Goal: Task Accomplishment & Management: Manage account settings

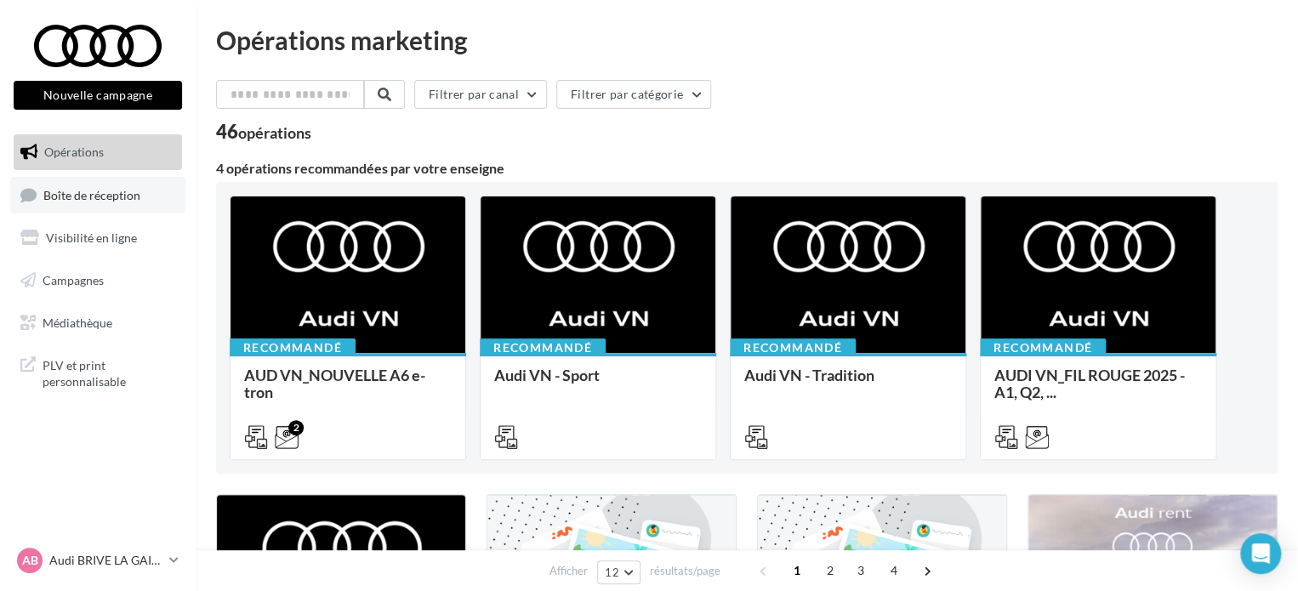
click at [95, 198] on span "Boîte de réception" at bounding box center [91, 194] width 97 height 14
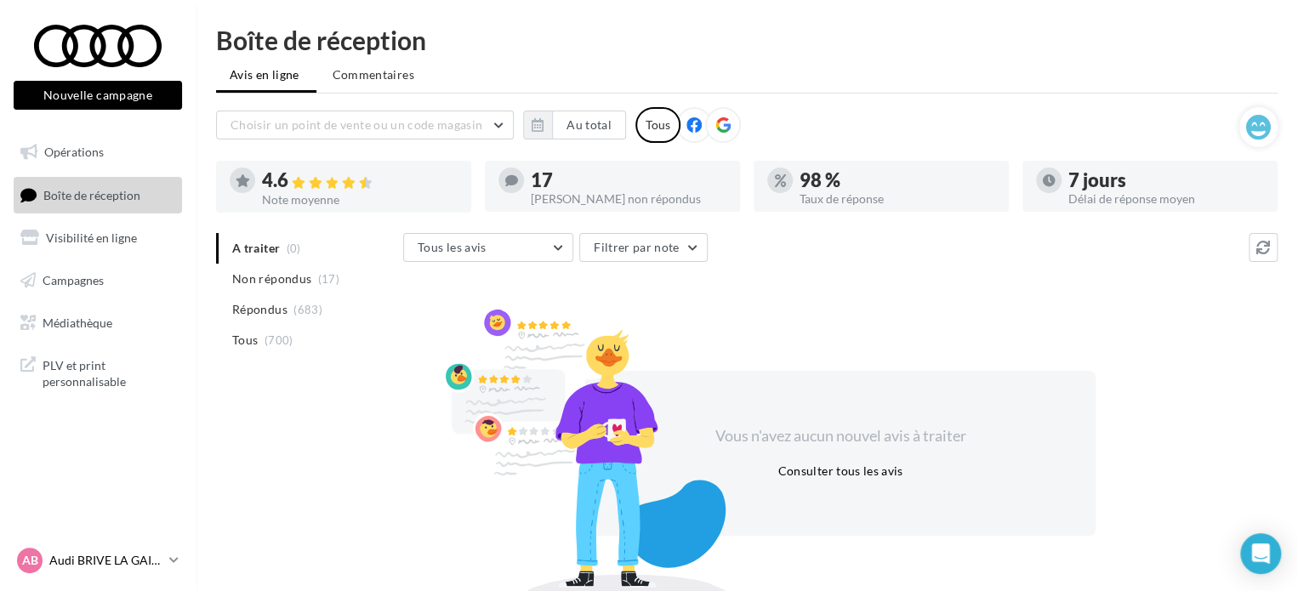
click at [144, 557] on p "Audi BRIVE LA GAILLARDE" at bounding box center [105, 560] width 113 height 17
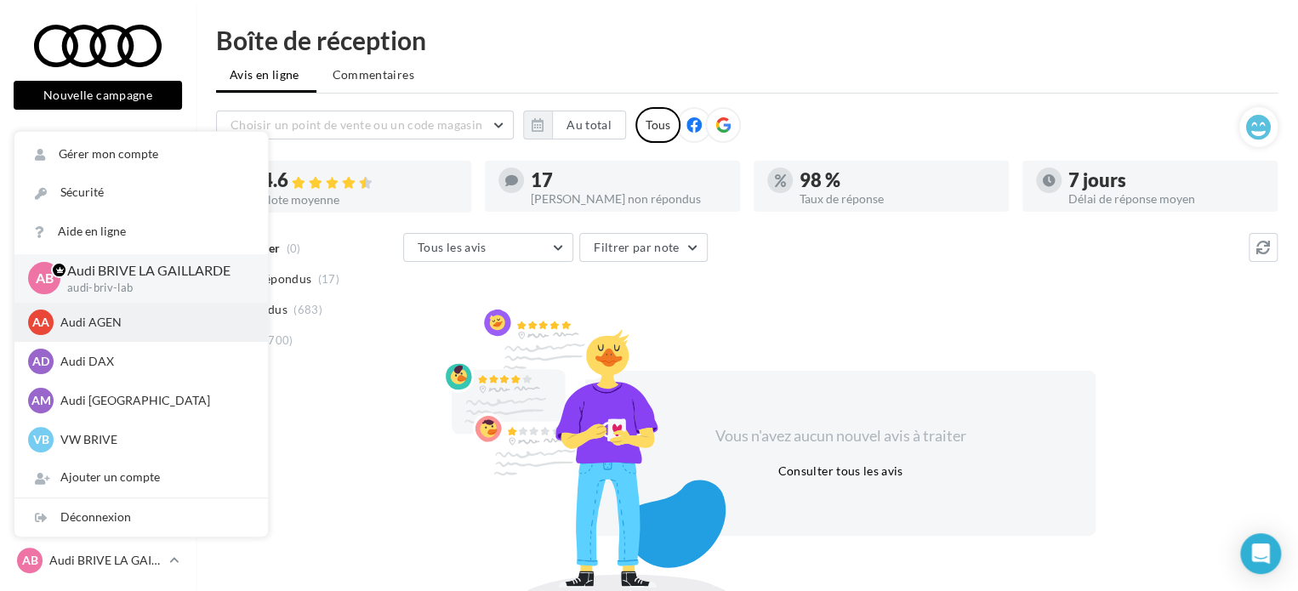
click at [88, 326] on p "Audi AGEN" at bounding box center [153, 322] width 187 height 17
